Goal: Find specific page/section: Find specific page/section

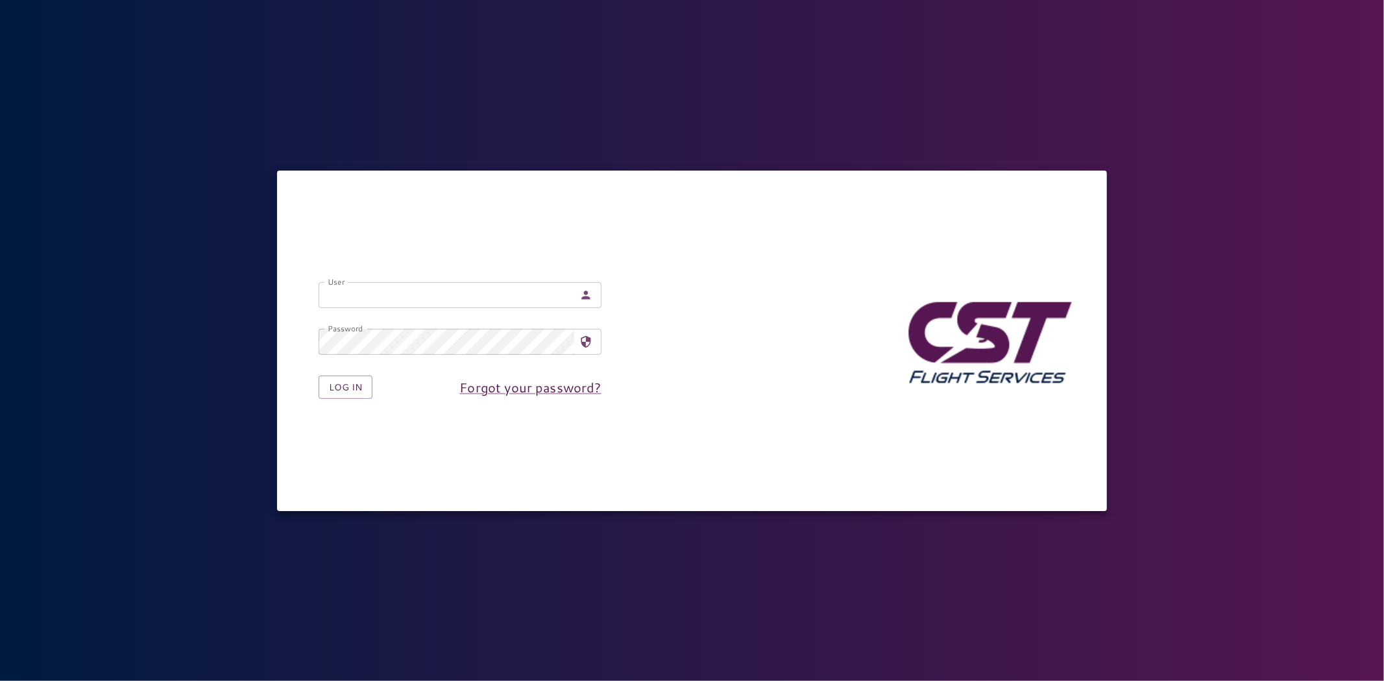
type input "**********"
click at [341, 400] on form "**********" at bounding box center [460, 340] width 324 height 158
click at [341, 390] on button "Log in" at bounding box center [346, 388] width 54 height 24
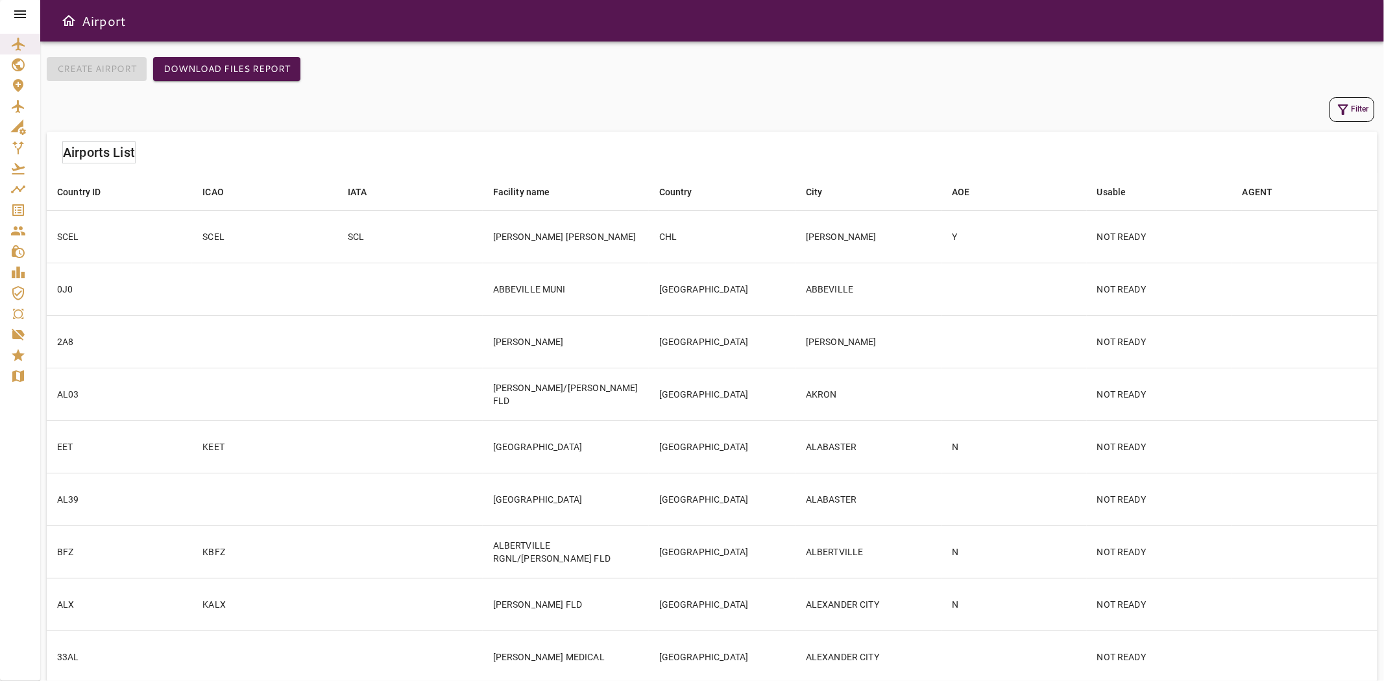
click at [21, 8] on icon at bounding box center [20, 14] width 16 height 16
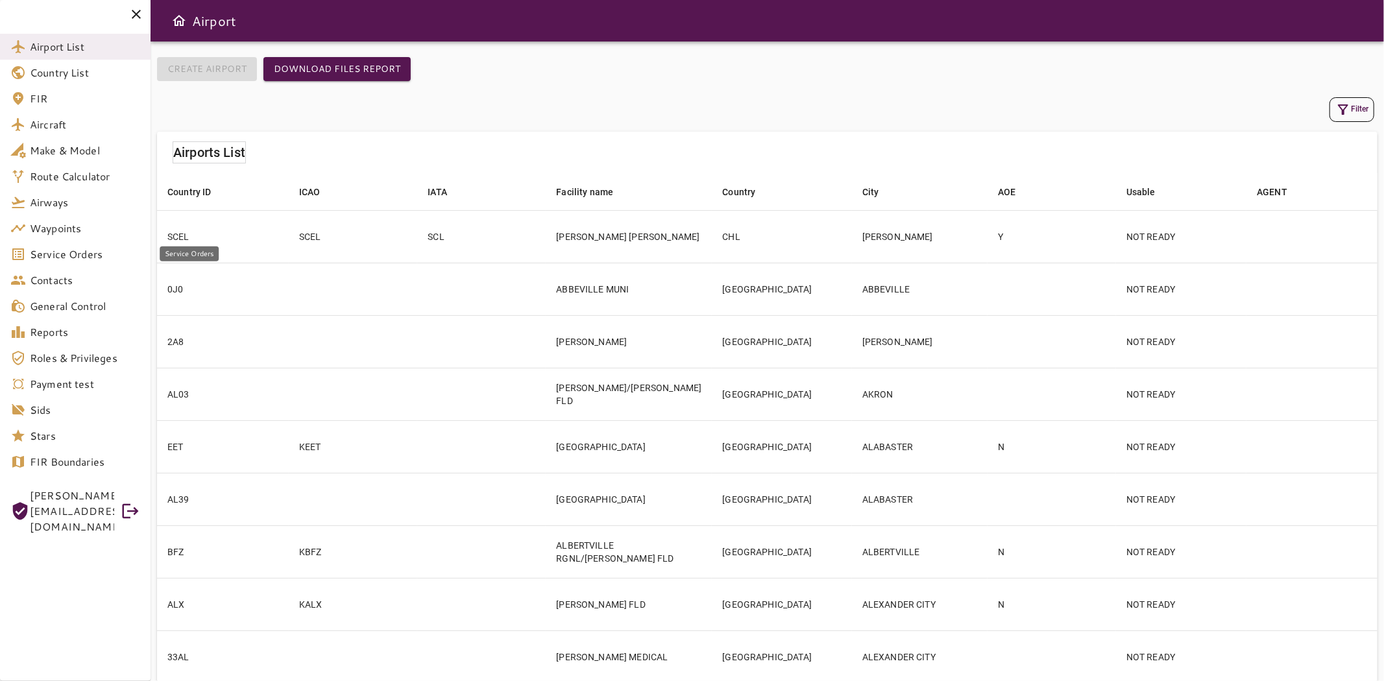
click at [47, 254] on span "Service Orders" at bounding box center [85, 255] width 110 height 16
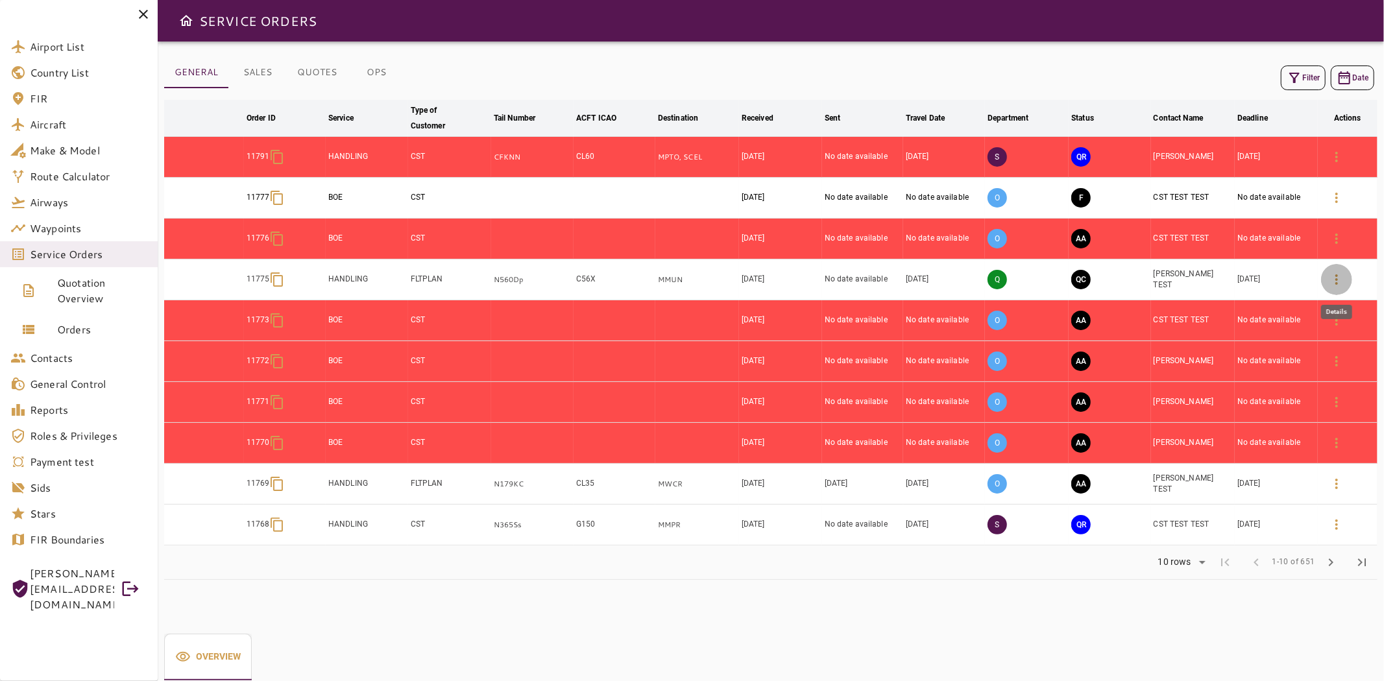
click at [1332, 282] on icon "button" at bounding box center [1337, 280] width 16 height 16
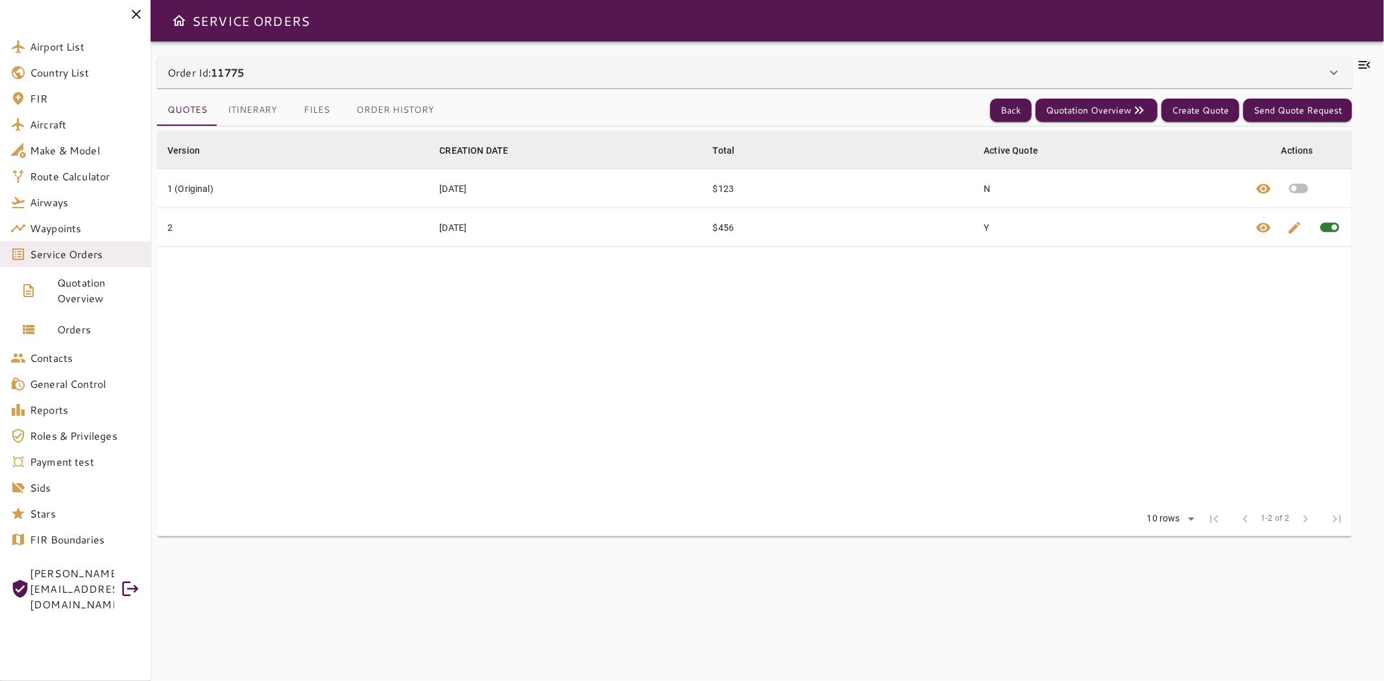
click at [260, 111] on button "Itinerary" at bounding box center [252, 110] width 70 height 31
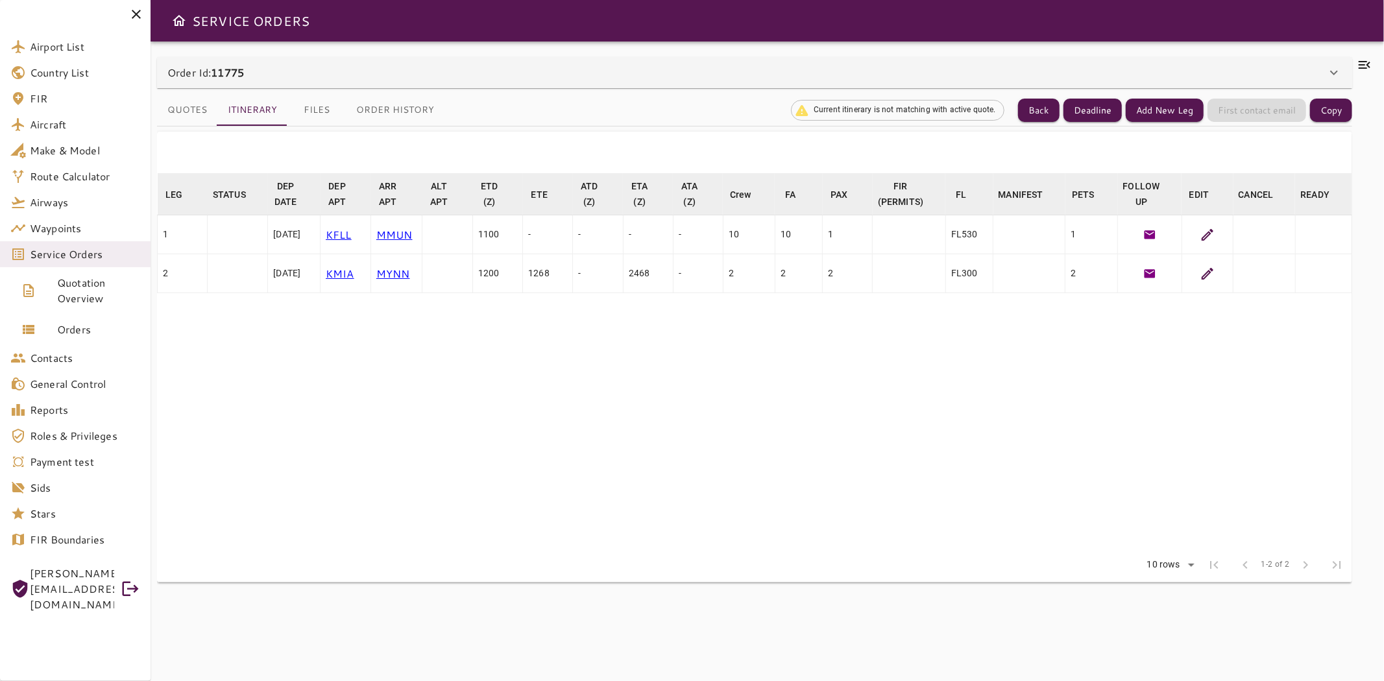
click at [1202, 238] on icon at bounding box center [1208, 235] width 16 height 16
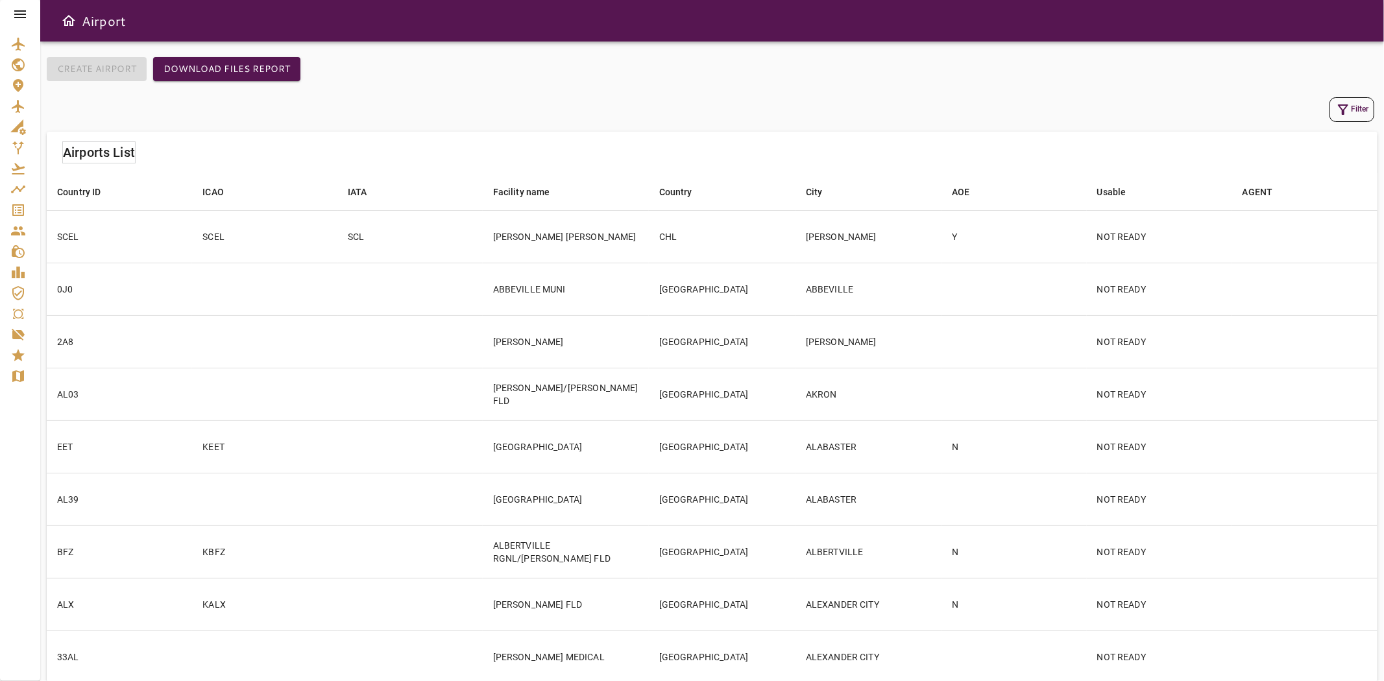
click at [24, 12] on icon at bounding box center [20, 14] width 16 height 16
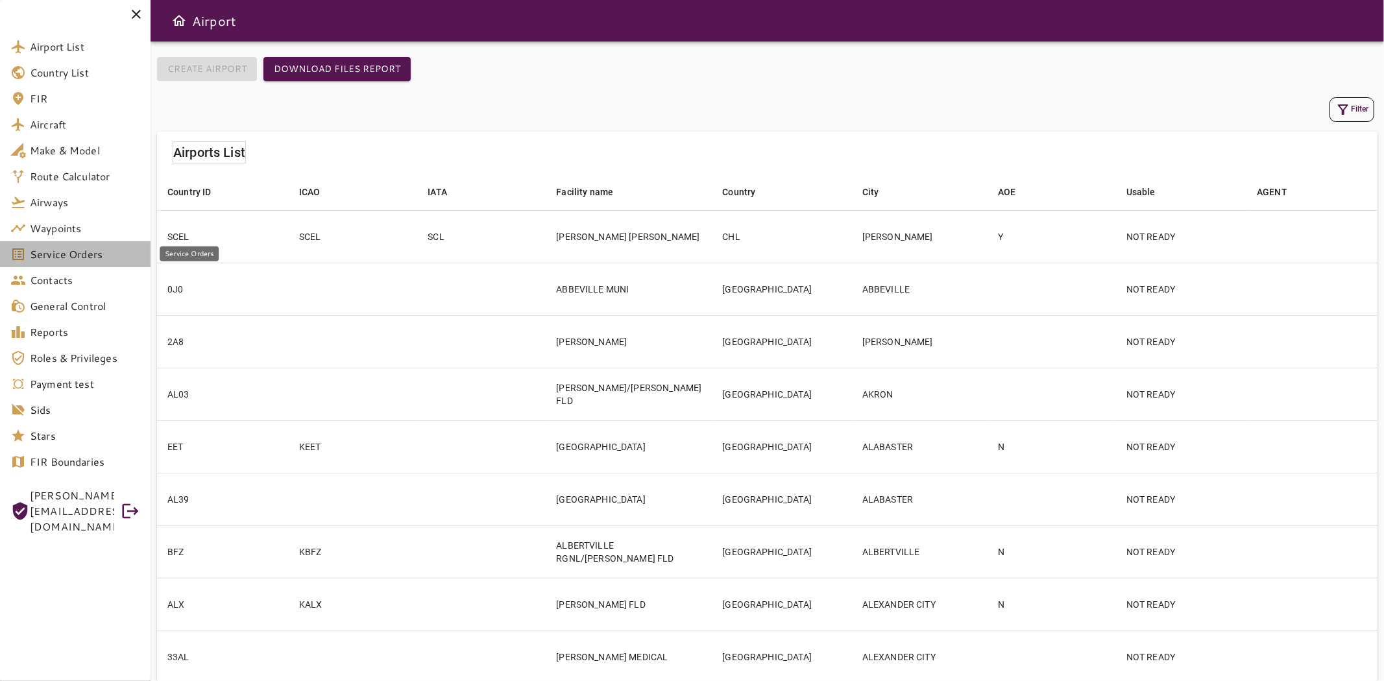
click at [68, 250] on span "Service Orders" at bounding box center [85, 255] width 110 height 16
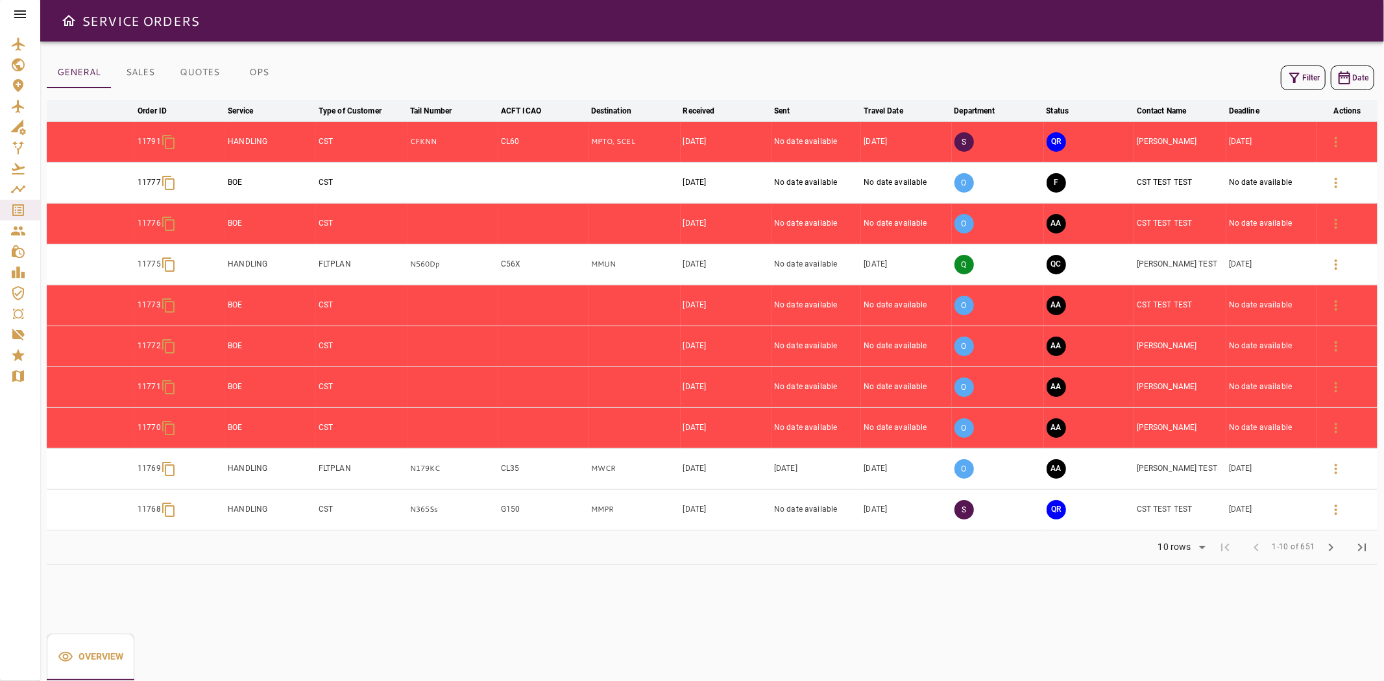
click at [1344, 256] on button "button" at bounding box center [1335, 264] width 31 height 31
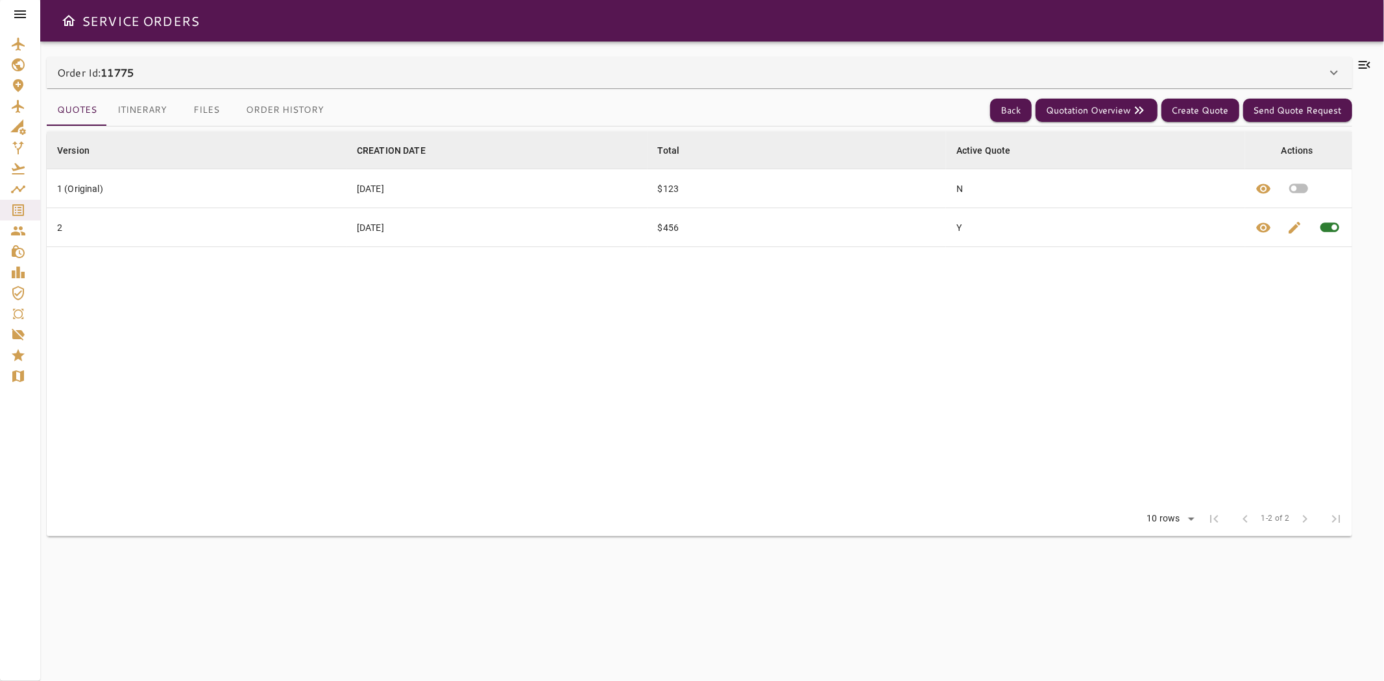
click at [146, 110] on button "Itinerary" at bounding box center [142, 110] width 70 height 31
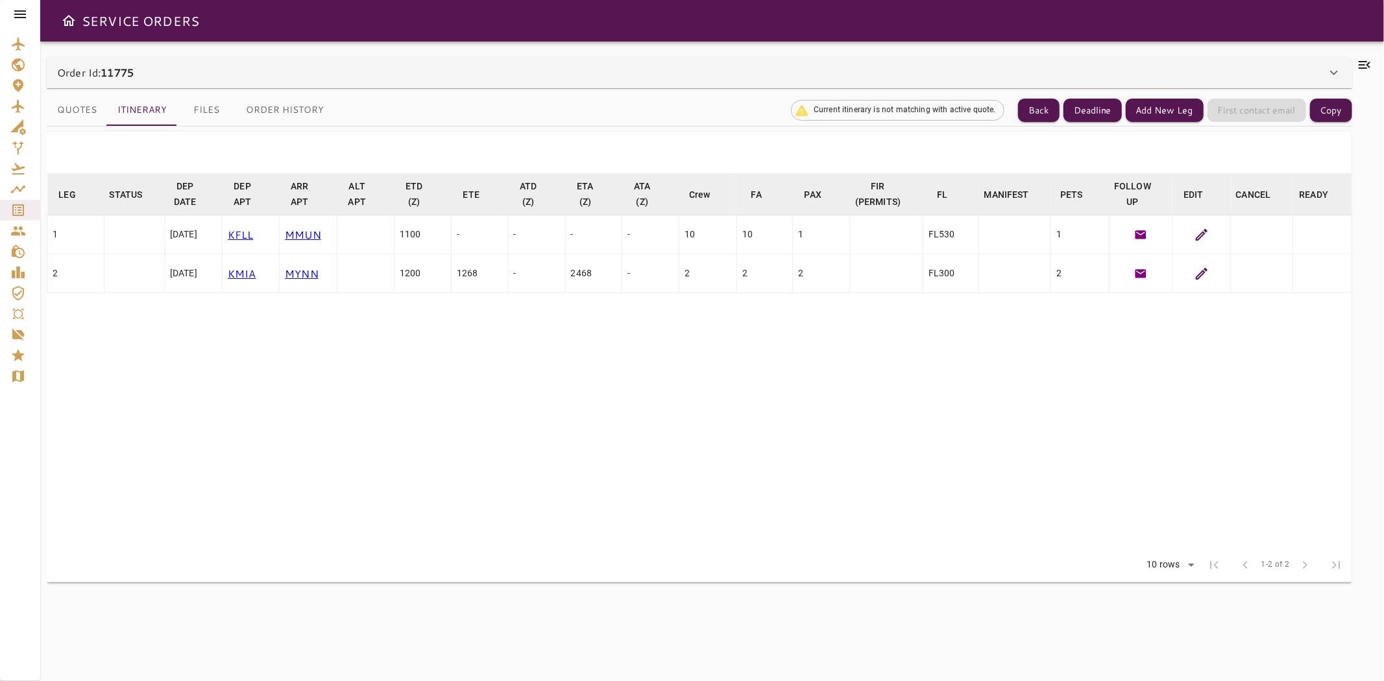
click at [1195, 229] on icon at bounding box center [1202, 235] width 16 height 16
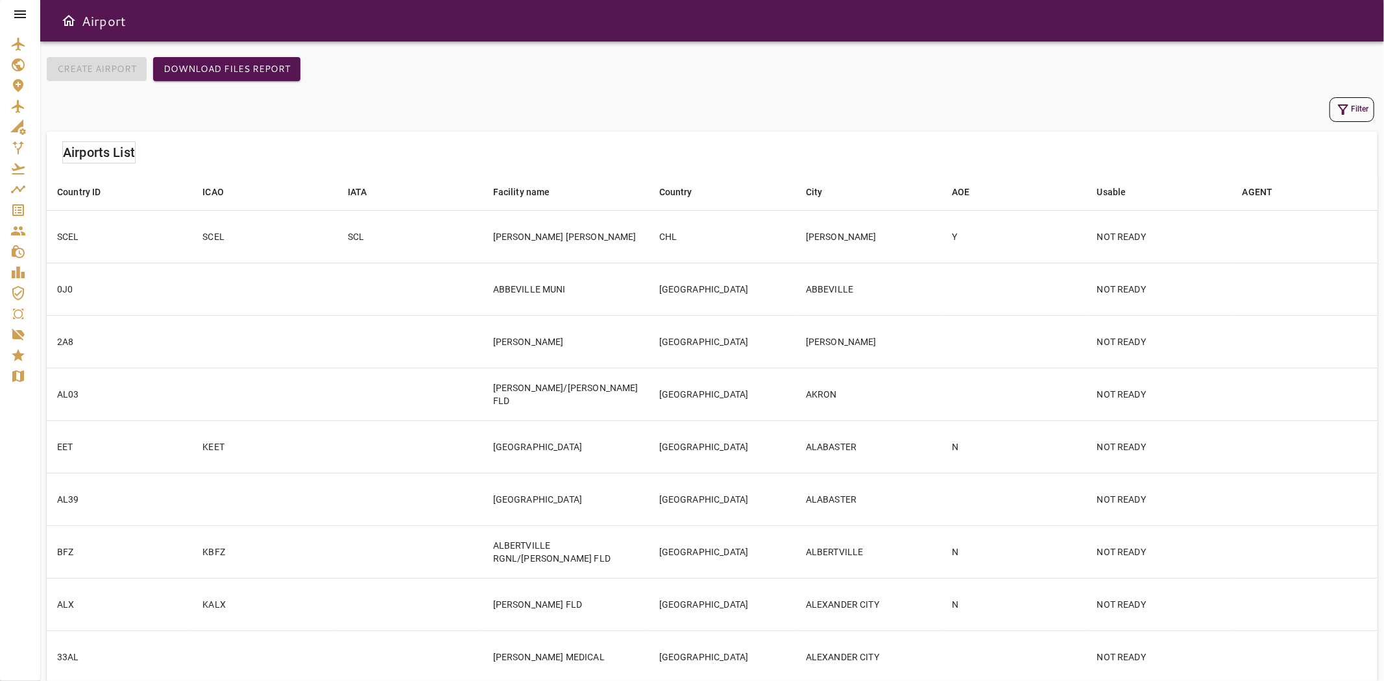
click at [1341, 113] on icon "button" at bounding box center [1343, 110] width 16 height 16
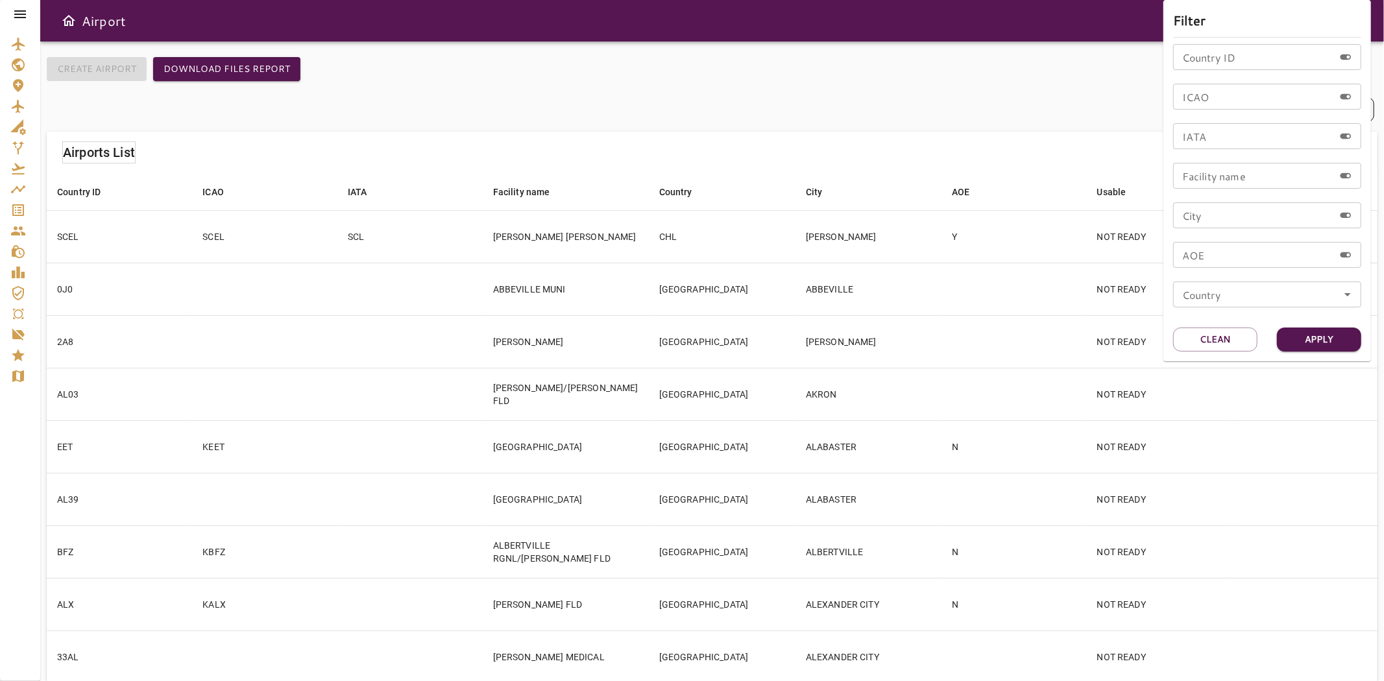
click at [1259, 104] on input "ICAO" at bounding box center [1253, 97] width 161 height 26
type input "****"
click at [1300, 348] on button "Apply" at bounding box center [1319, 340] width 84 height 24
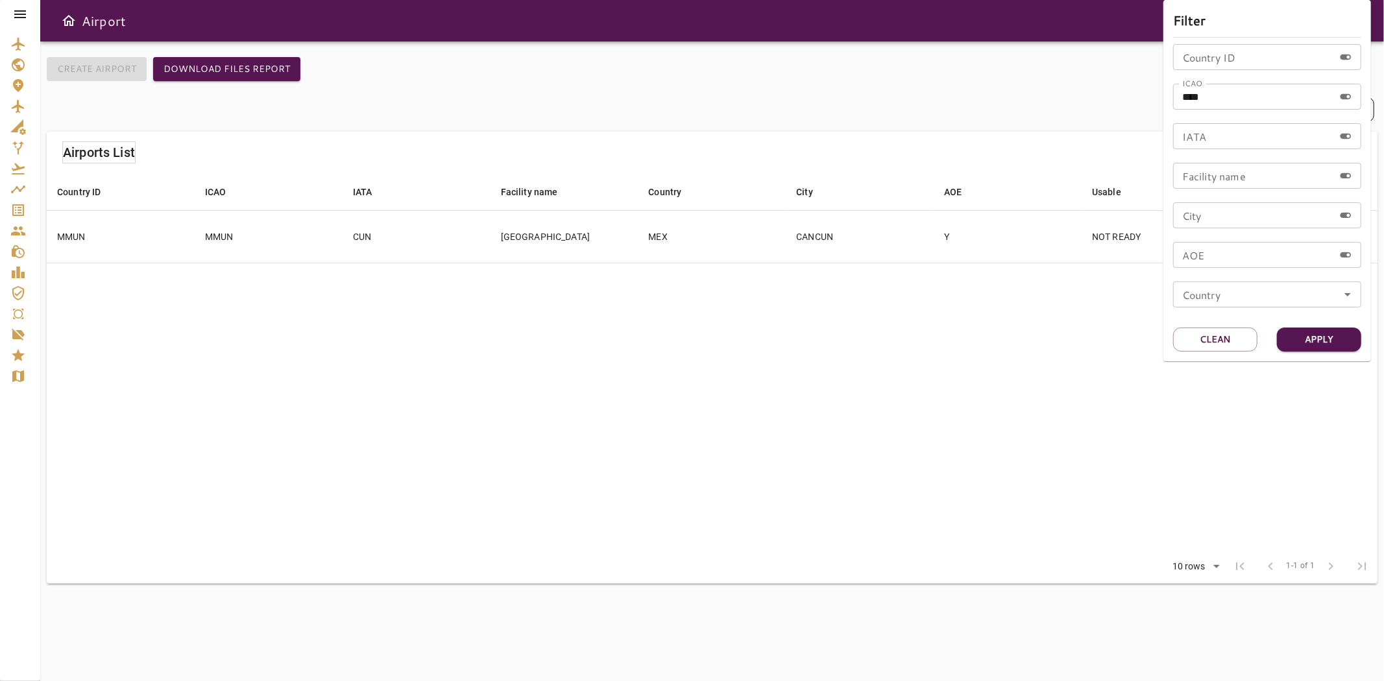
click at [693, 260] on div at bounding box center [692, 340] width 1384 height 681
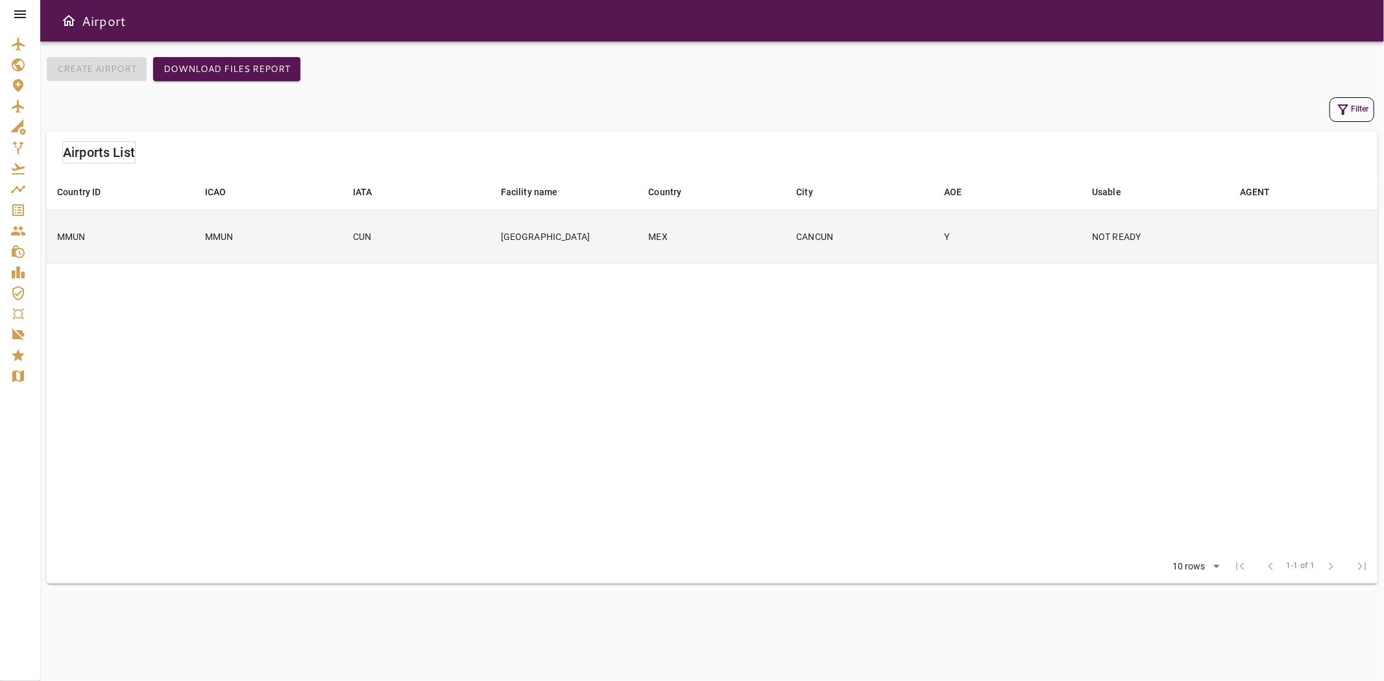
click at [651, 241] on td "MEX" at bounding box center [712, 236] width 148 height 53
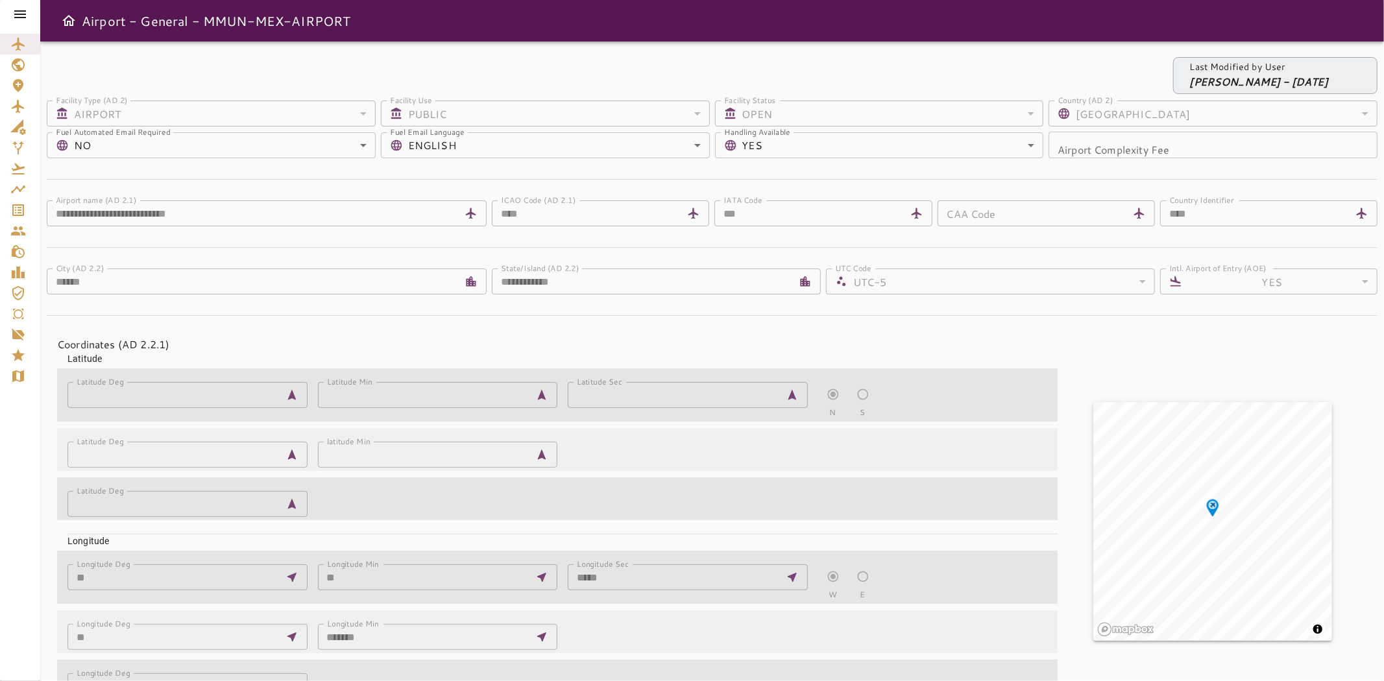
click at [29, 22] on div at bounding box center [20, 14] width 40 height 29
click at [23, 16] on icon at bounding box center [20, 14] width 16 height 16
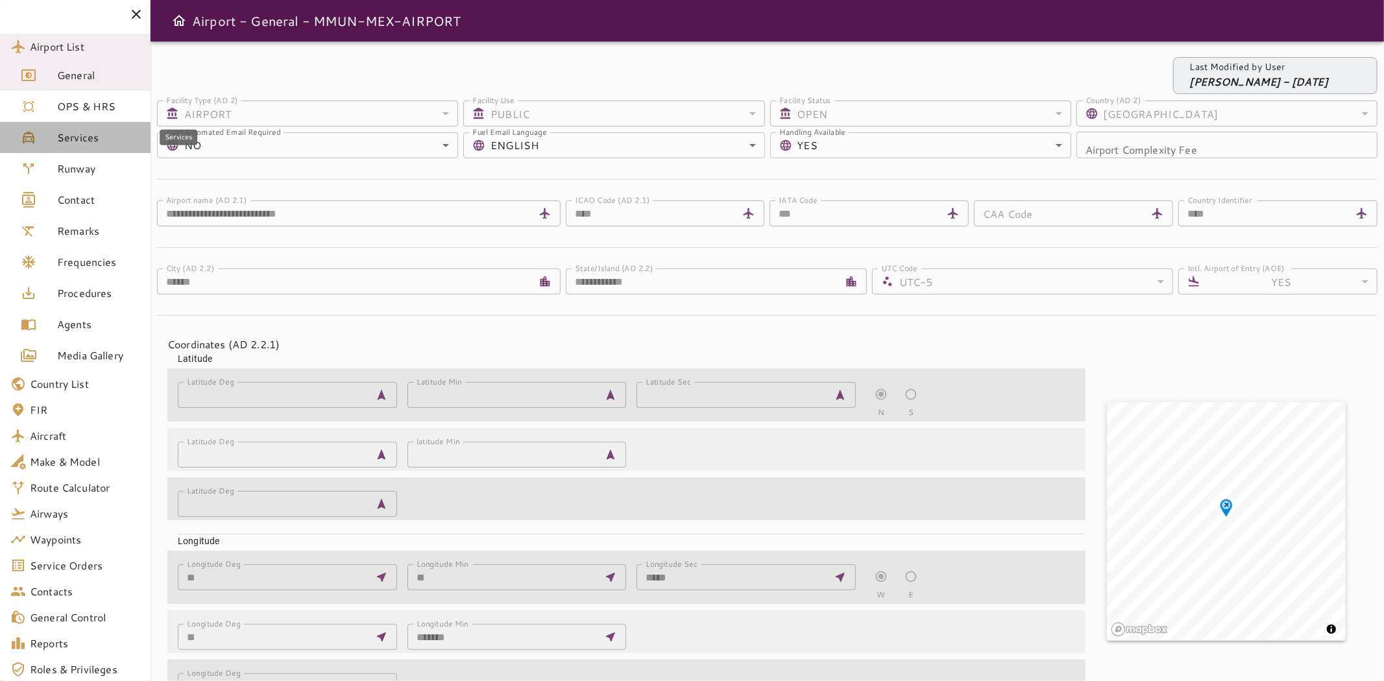
click at [67, 141] on span "Services" at bounding box center [98, 138] width 83 height 16
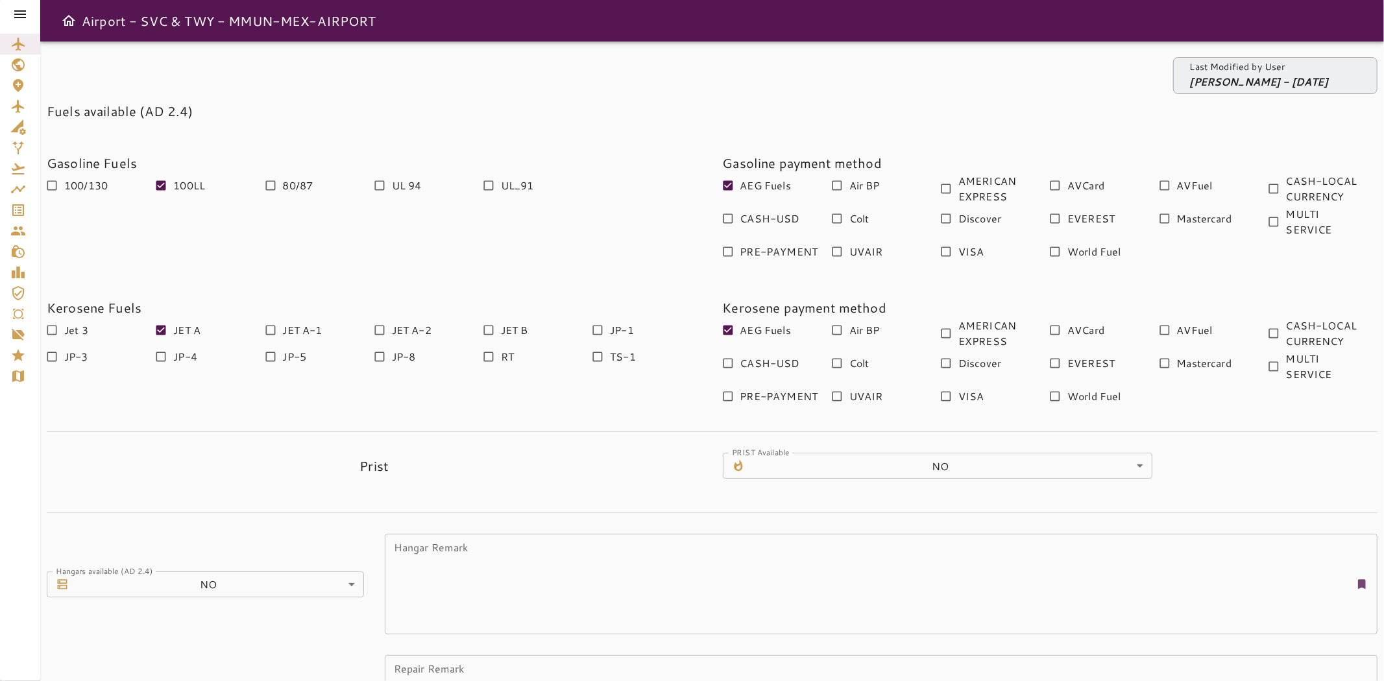
click at [19, 18] on icon at bounding box center [20, 14] width 16 height 16
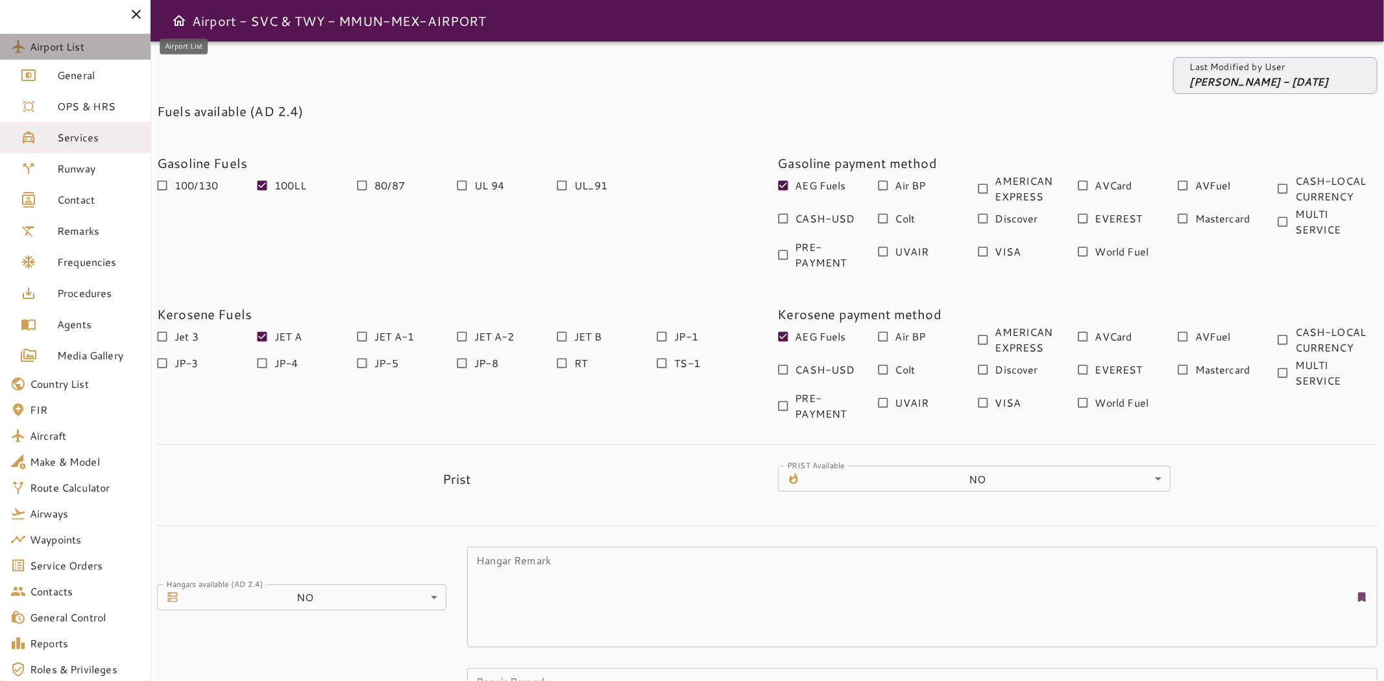
click at [73, 45] on span "Airport List" at bounding box center [85, 47] width 110 height 16
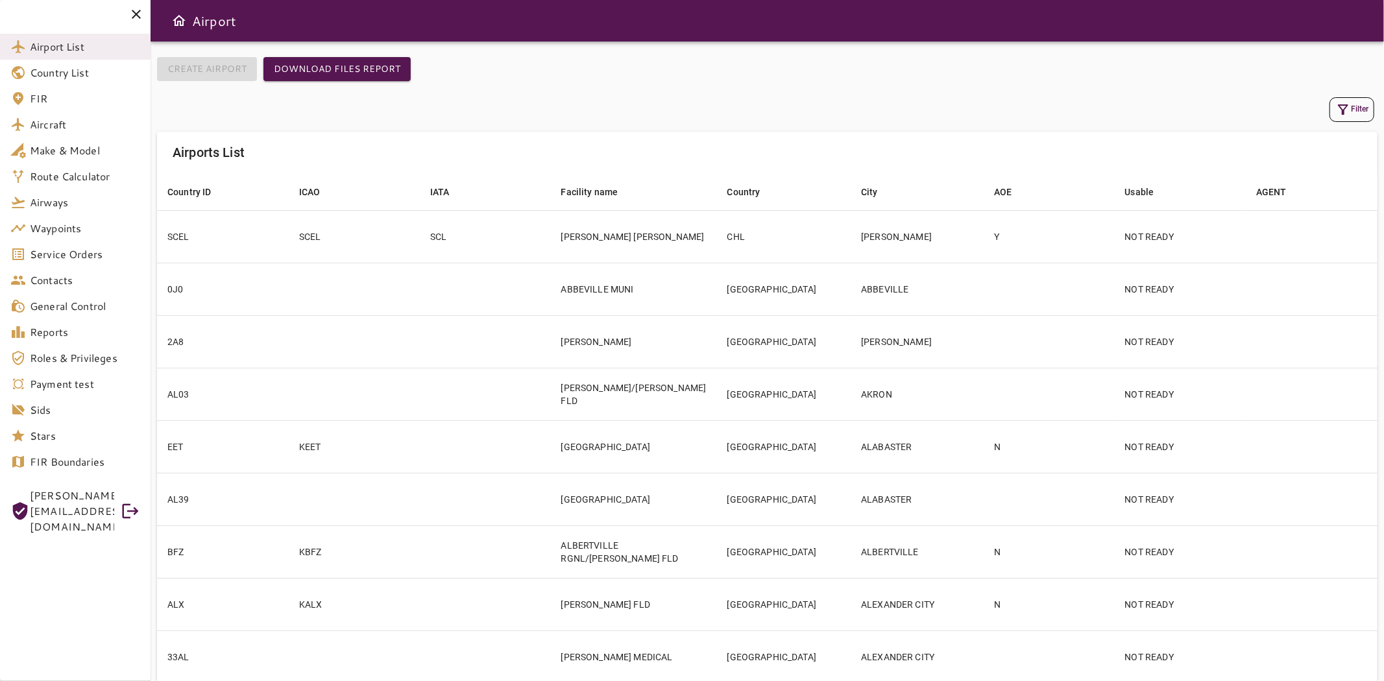
click at [1333, 114] on button "Filter" at bounding box center [1352, 109] width 45 height 25
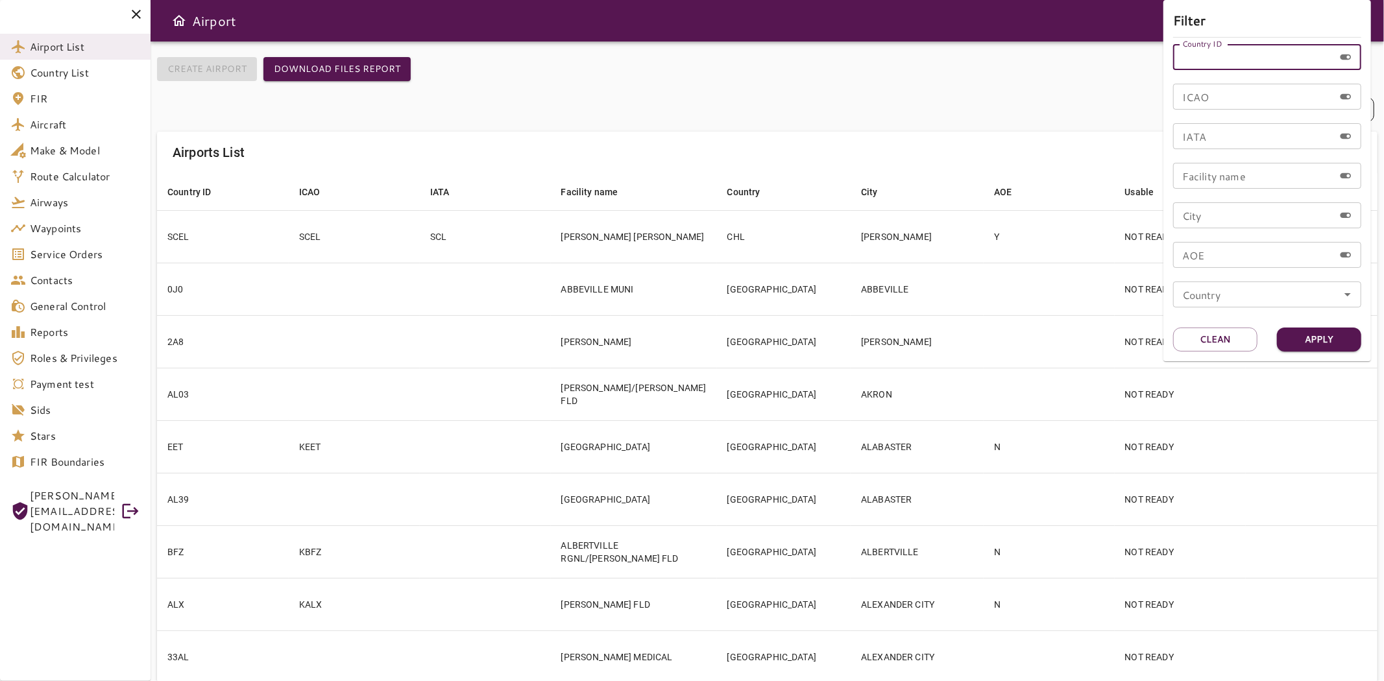
click at [1221, 60] on input "Country ID" at bounding box center [1253, 57] width 161 height 26
click at [1202, 106] on input "ICAO" at bounding box center [1253, 97] width 161 height 26
type input "******"
click at [1335, 337] on button "Apply" at bounding box center [1319, 340] width 84 height 24
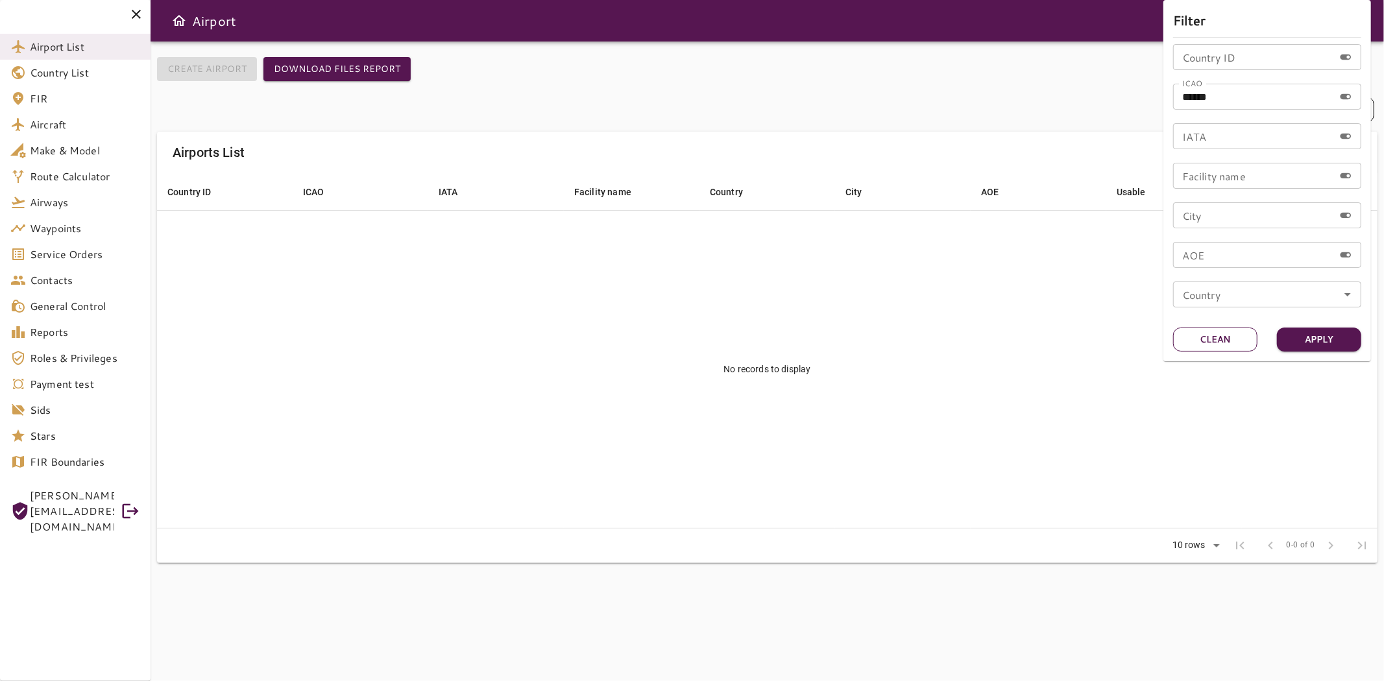
click at [1221, 336] on button "Clean" at bounding box center [1215, 340] width 84 height 24
